Goal: Browse casually

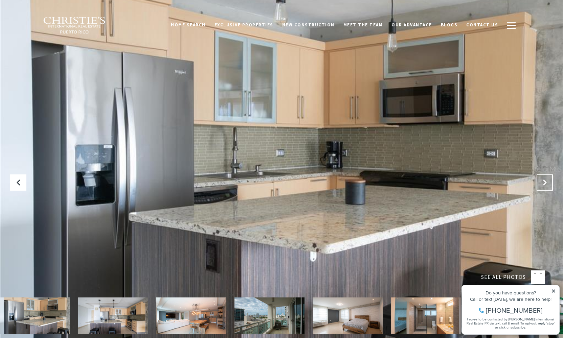
click at [544, 182] on icon at bounding box center [544, 182] width 7 height 7
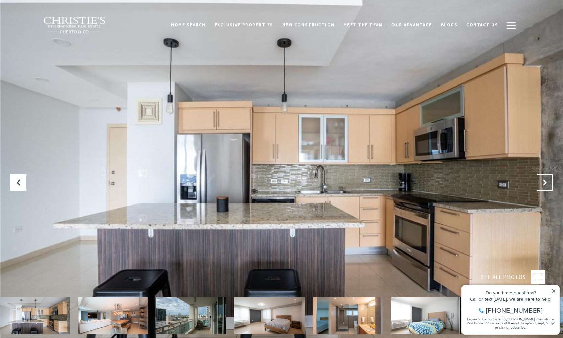
click at [544, 182] on icon "Next Slide" at bounding box center [544, 182] width 7 height 7
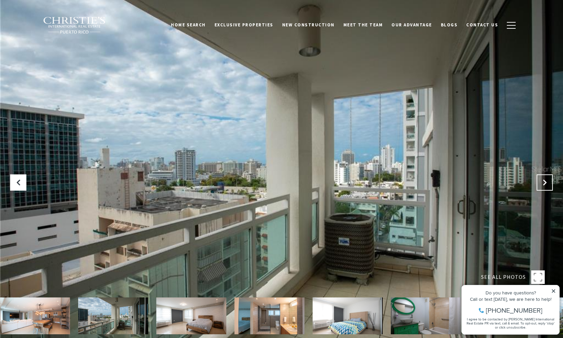
click at [544, 182] on icon "Next Slide" at bounding box center [544, 182] width 7 height 7
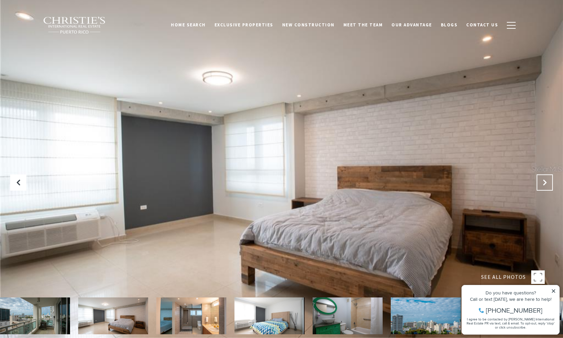
click at [544, 182] on icon "Next Slide" at bounding box center [544, 182] width 7 height 7
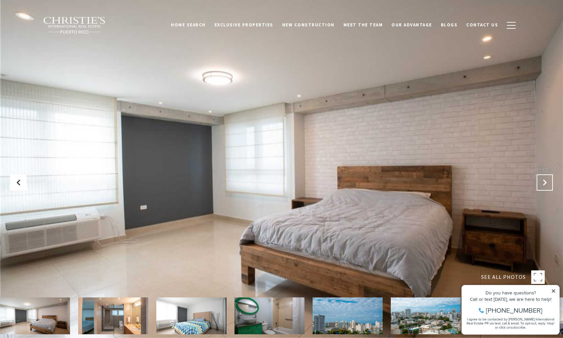
click at [544, 182] on icon "Next Slide" at bounding box center [544, 182] width 7 height 7
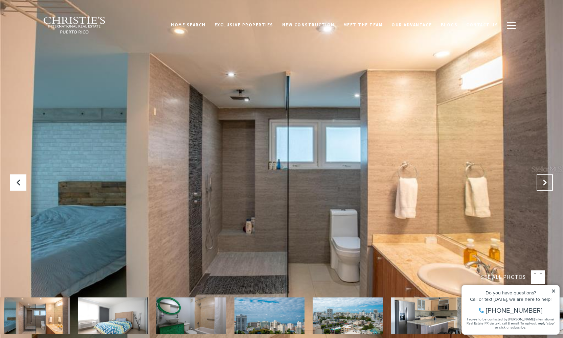
click at [544, 182] on icon "Next Slide" at bounding box center [544, 182] width 7 height 7
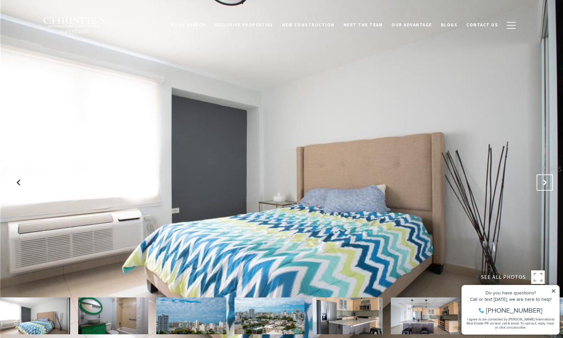
click at [544, 182] on icon "Next Slide" at bounding box center [544, 182] width 7 height 7
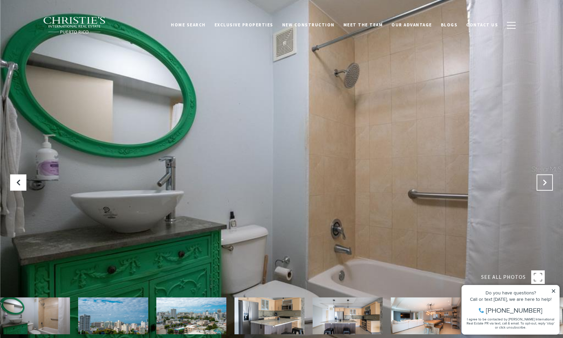
click at [544, 182] on icon "Next Slide" at bounding box center [544, 182] width 7 height 7
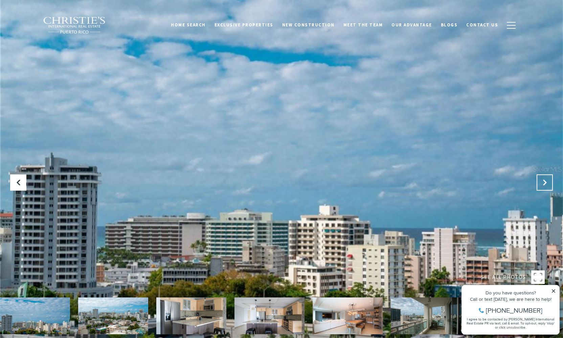
click at [544, 182] on icon "Next Slide" at bounding box center [544, 182] width 7 height 7
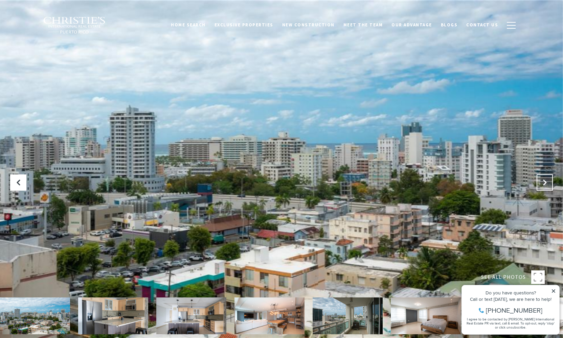
click at [544, 182] on icon "Next Slide" at bounding box center [544, 182] width 7 height 7
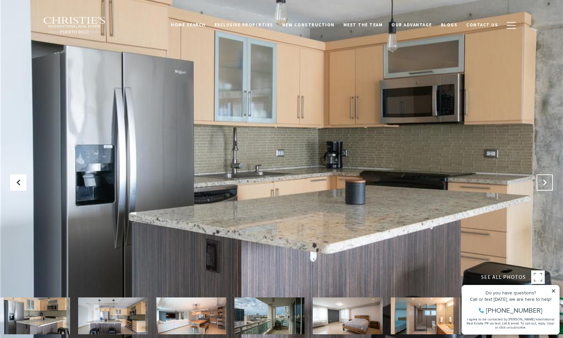
click at [545, 182] on icon "Next Slide" at bounding box center [544, 182] width 7 height 7
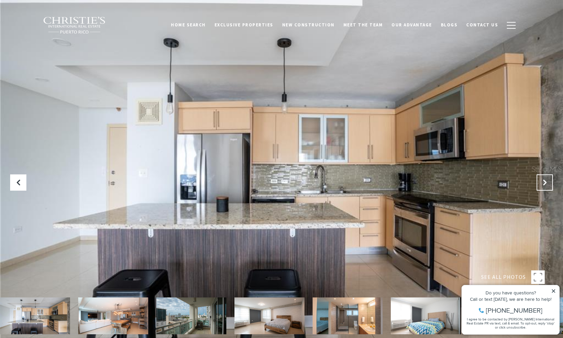
click at [545, 182] on icon "Next Slide" at bounding box center [544, 182] width 7 height 7
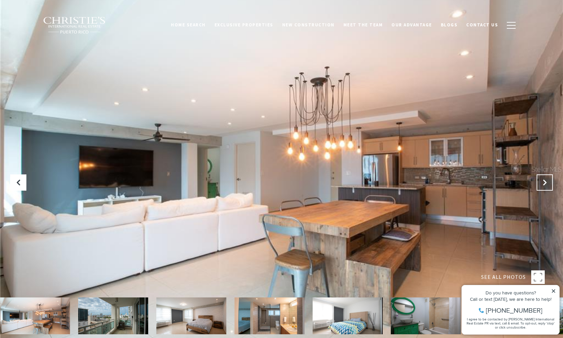
click at [545, 182] on icon "Next Slide" at bounding box center [544, 182] width 7 height 7
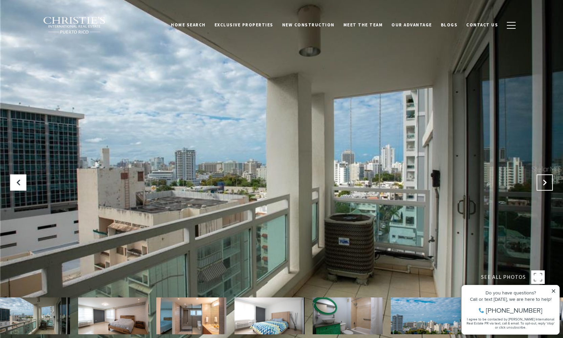
click at [545, 182] on icon "Next Slide" at bounding box center [544, 182] width 7 height 7
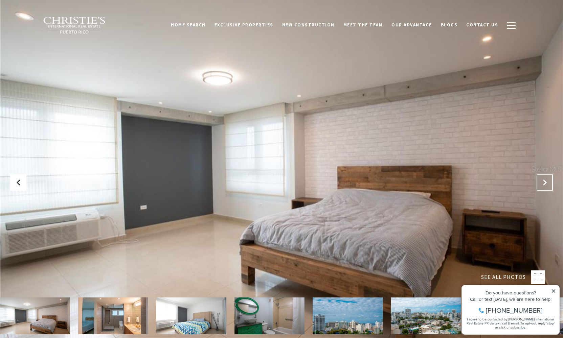
click at [545, 182] on icon "Next Slide" at bounding box center [544, 182] width 7 height 7
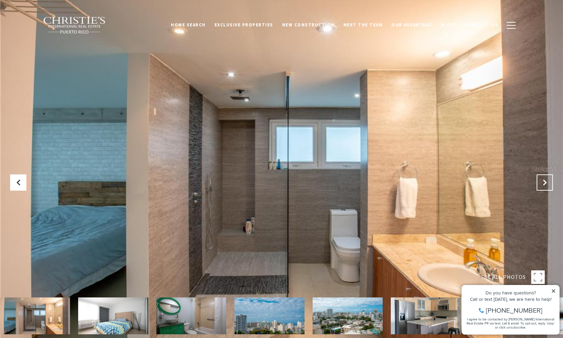
click at [545, 182] on icon "Next Slide" at bounding box center [544, 182] width 7 height 7
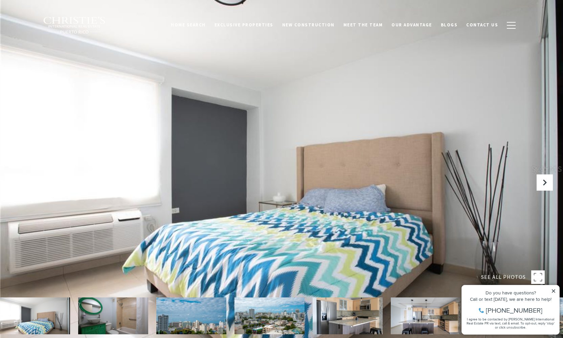
click at [18, 182] on icon "Previous Slide" at bounding box center [18, 182] width 7 height 7
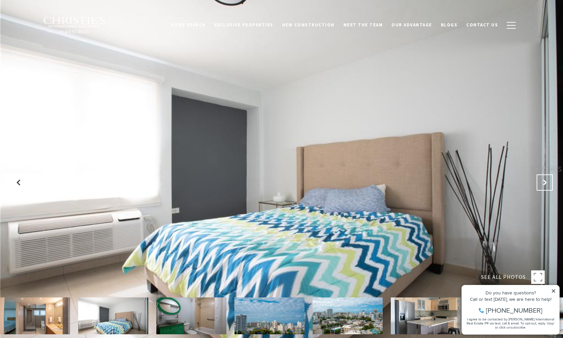
click at [545, 182] on icon "Next Slide" at bounding box center [544, 182] width 7 height 7
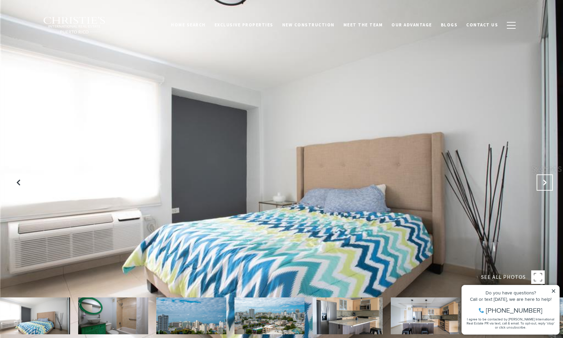
click at [545, 182] on icon "Next Slide" at bounding box center [544, 182] width 7 height 7
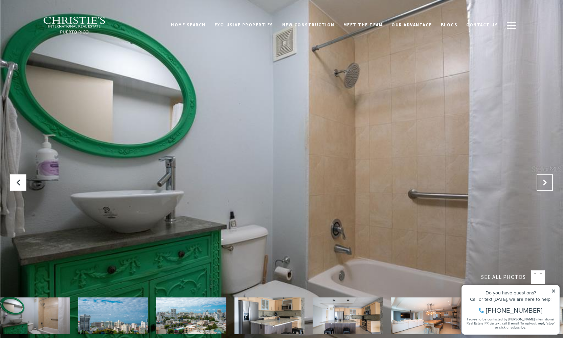
click at [545, 182] on icon "Next Slide" at bounding box center [544, 182] width 7 height 7
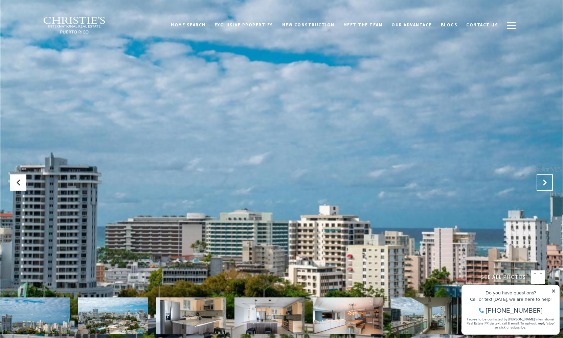
click at [545, 182] on icon "Next Slide" at bounding box center [544, 182] width 7 height 7
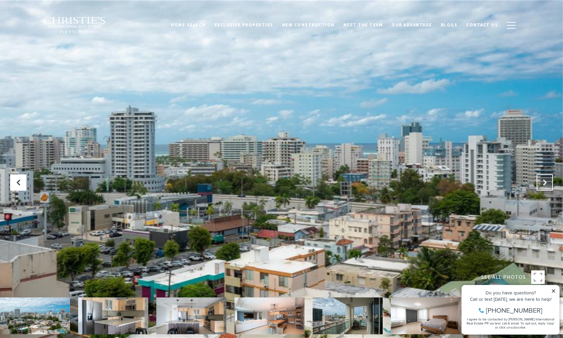
click at [550, 182] on button "Next Slide" at bounding box center [545, 183] width 16 height 16
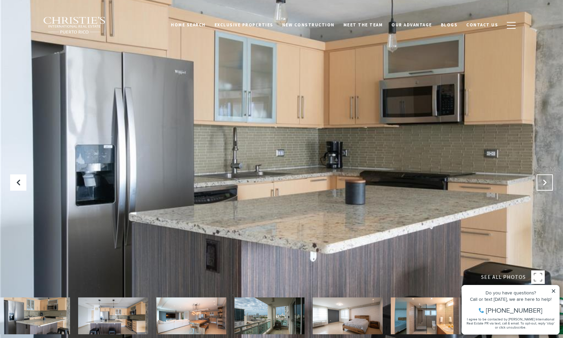
click at [550, 182] on button "Next Slide" at bounding box center [545, 183] width 16 height 16
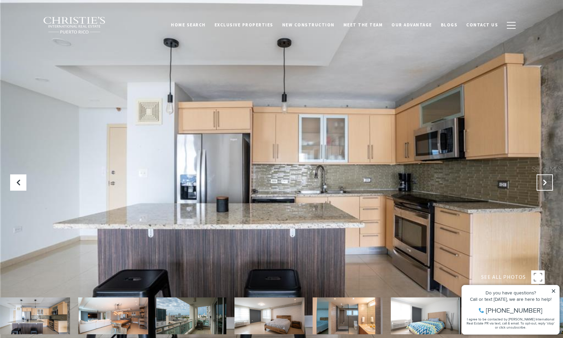
click at [550, 182] on button "Next Slide" at bounding box center [545, 183] width 16 height 16
